Goal: Find specific page/section

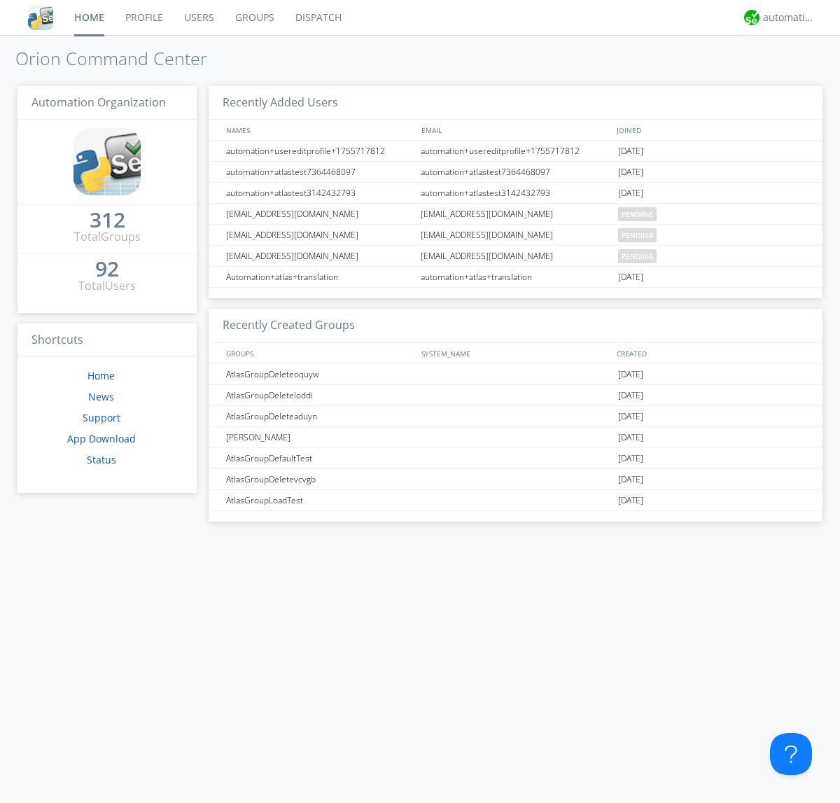
click at [317, 18] on link "Dispatch" at bounding box center [318, 17] width 67 height 35
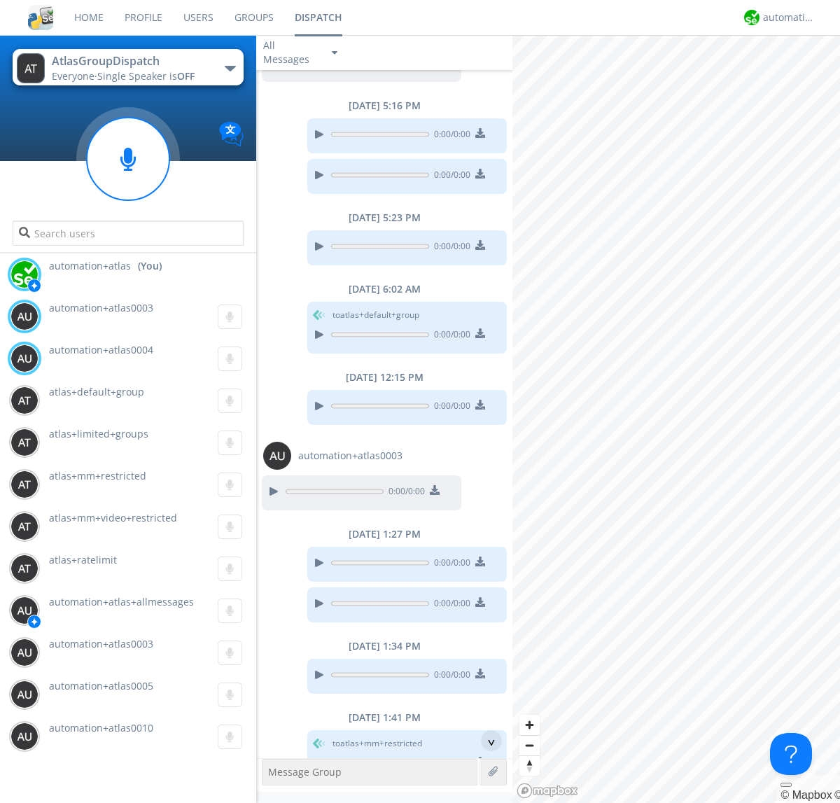
scroll to position [366, 0]
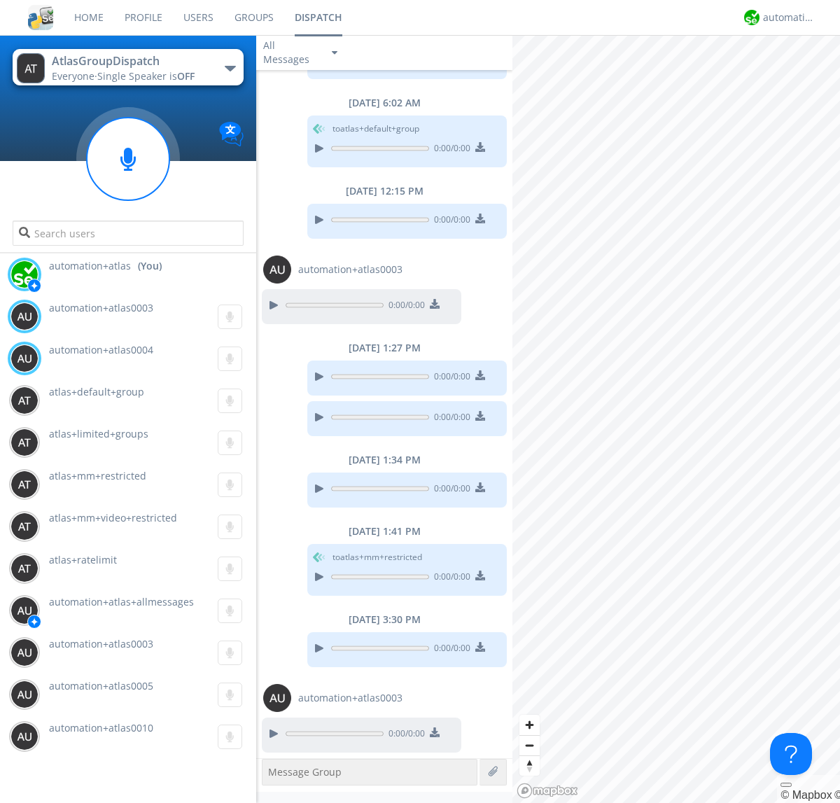
click at [230, 68] on div "button" at bounding box center [230, 69] width 11 height 6
click at [0, 0] on span "AtlasGroupDispatch2" at bounding box center [0, 0] width 0 height 0
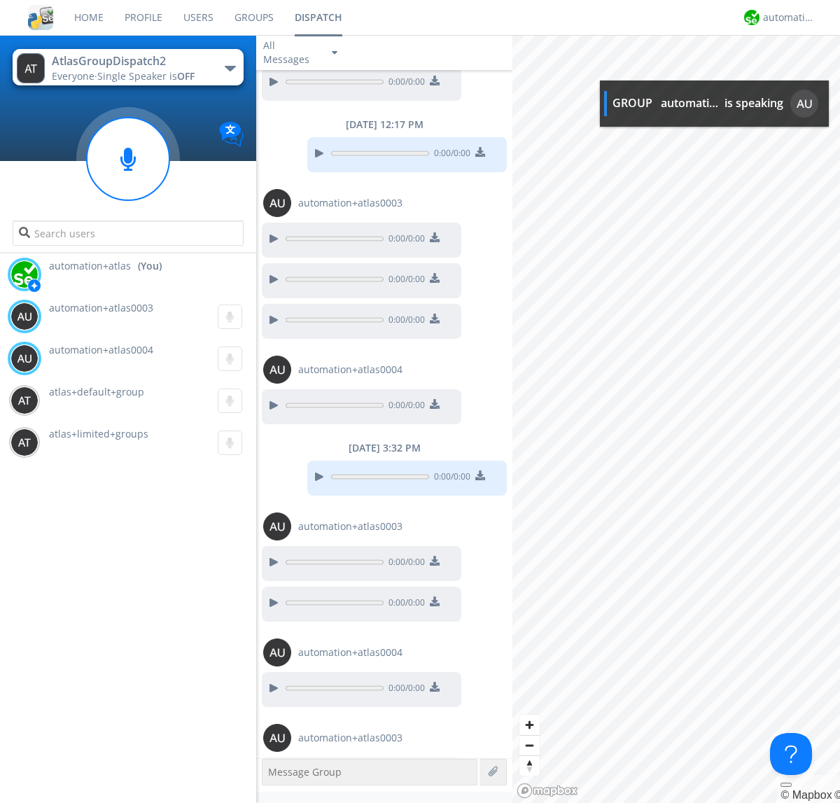
scroll to position [372, 0]
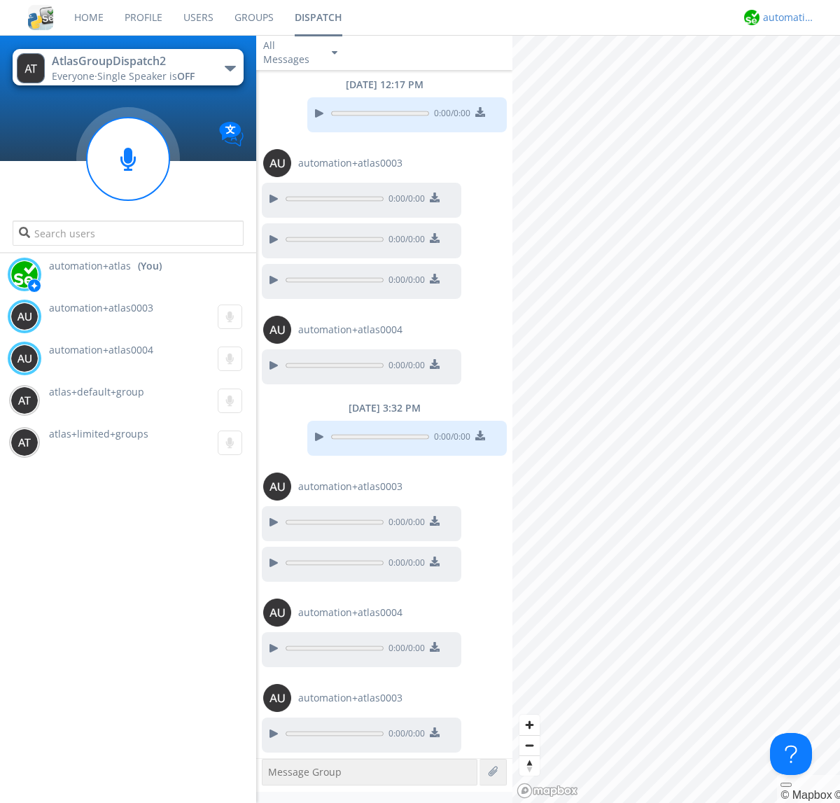
click at [786, 18] on div "automation+atlas" at bounding box center [789, 18] width 53 height 14
